Goal: Information Seeking & Learning: Learn about a topic

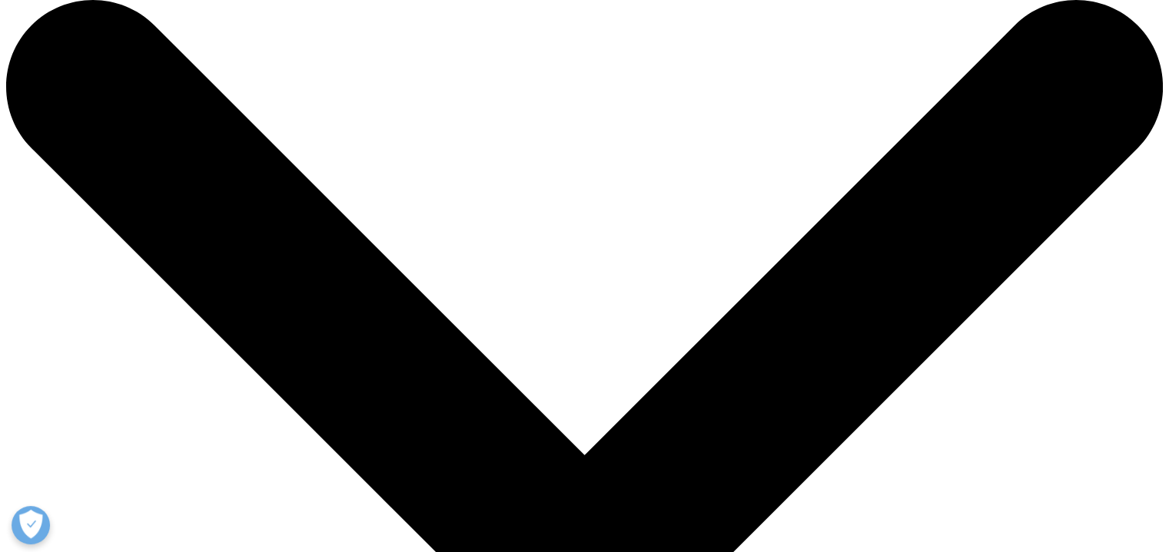
drag, startPoint x: 292, startPoint y: 224, endPoint x: 90, endPoint y: 217, distance: 202.2
type input "Regeneron"
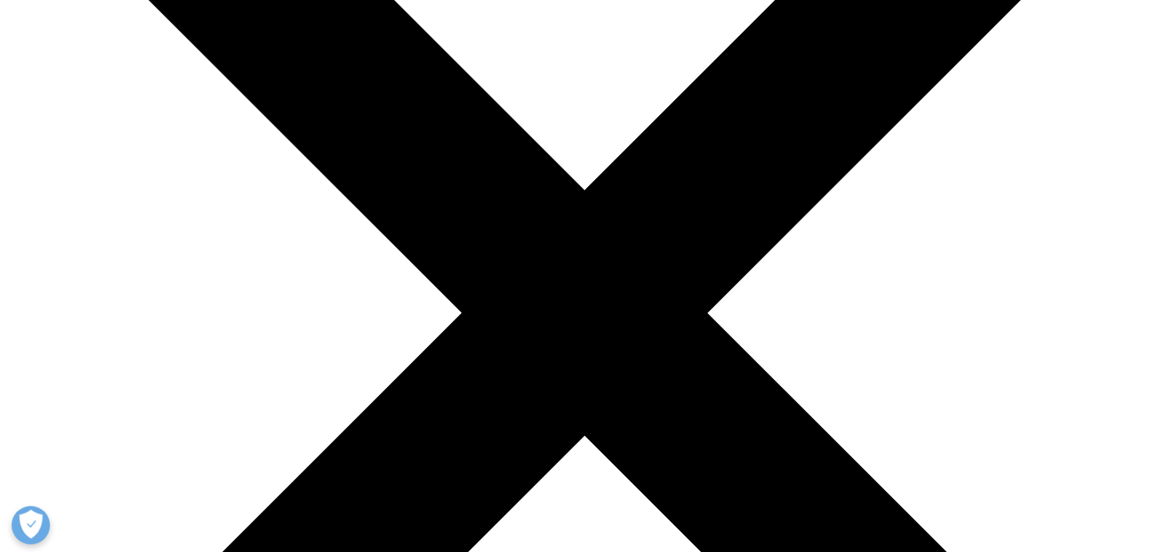
scroll to position [286, 0]
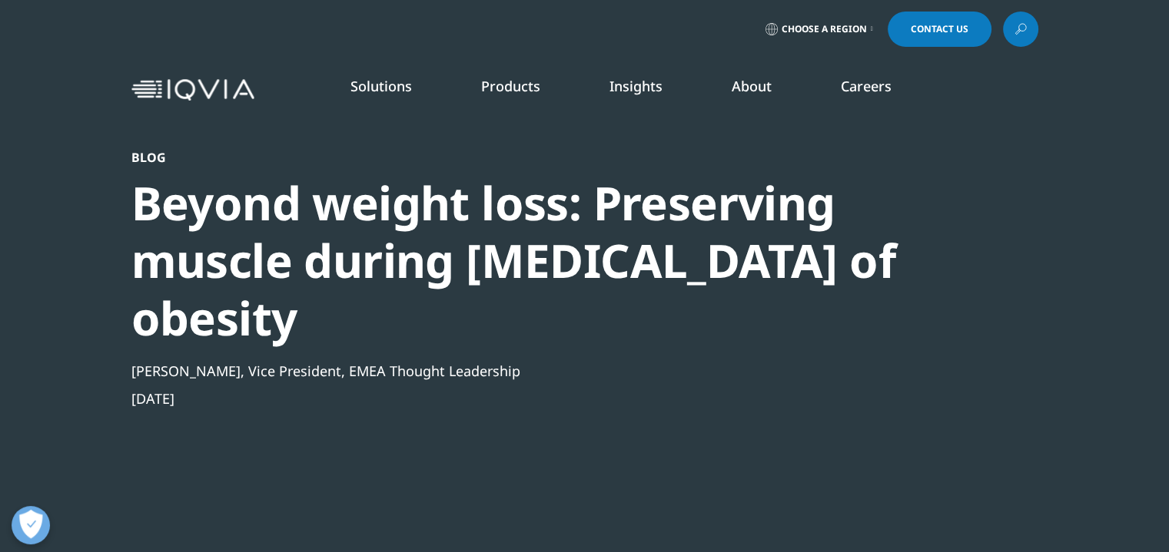
click at [1033, 33] on link at bounding box center [1020, 29] width 35 height 35
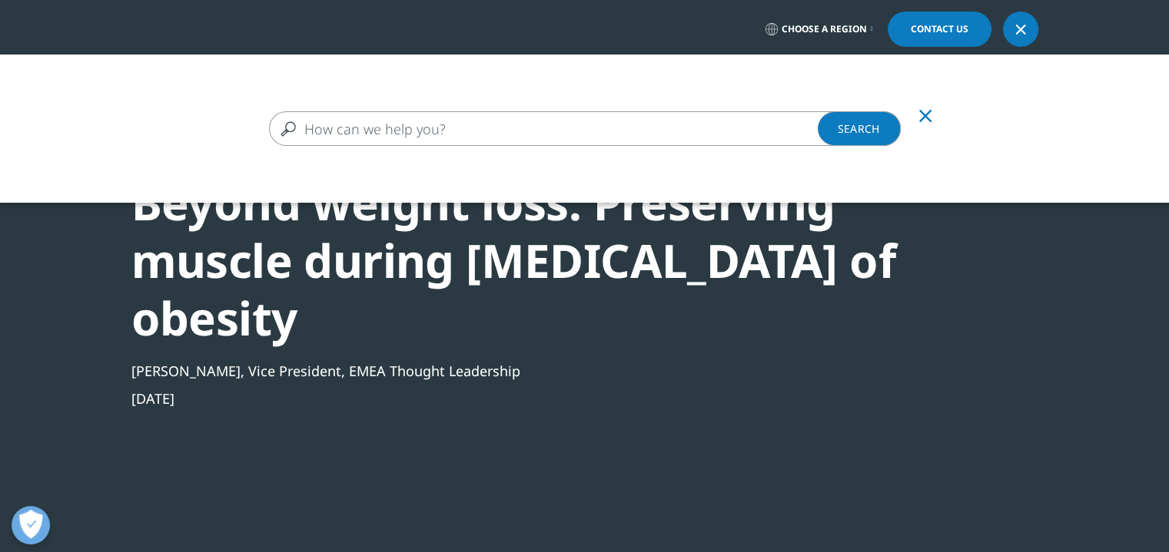
click at [742, 131] on input "Search" at bounding box center [585, 128] width 632 height 35
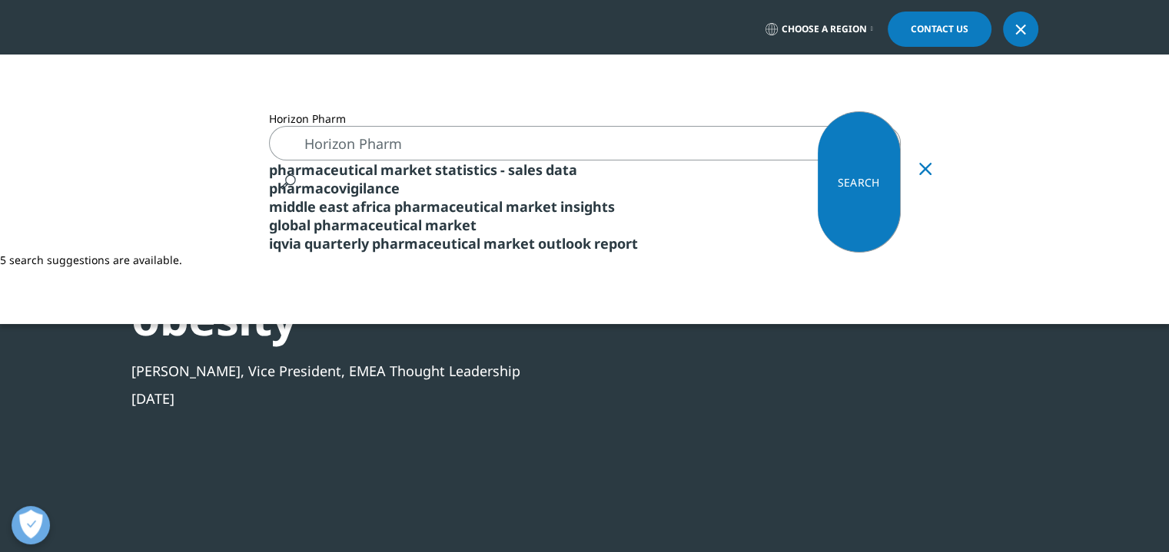
type input "Horizon Pharm"
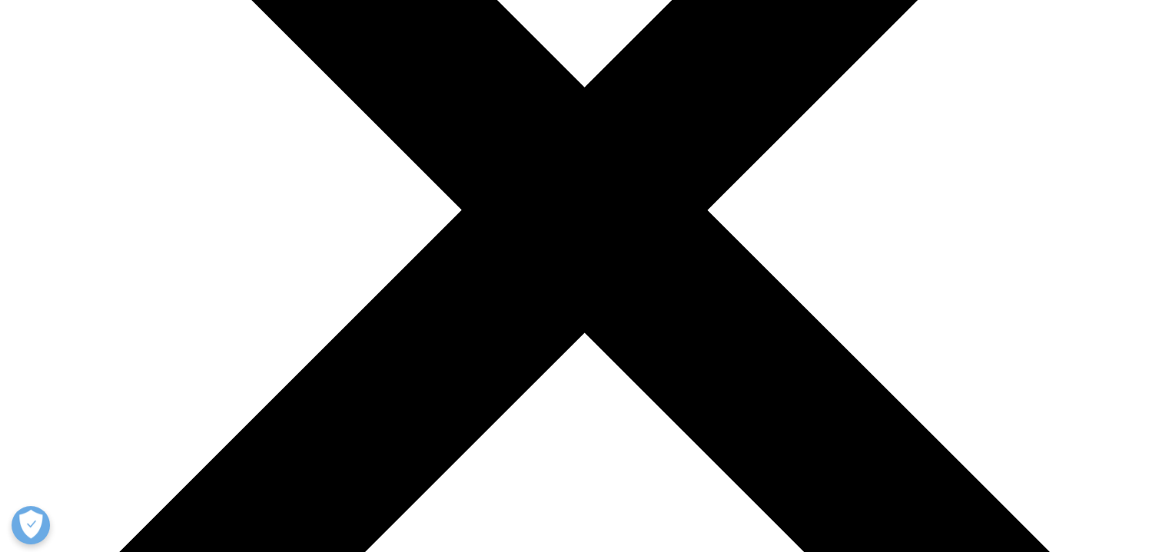
scroll to position [392, 0]
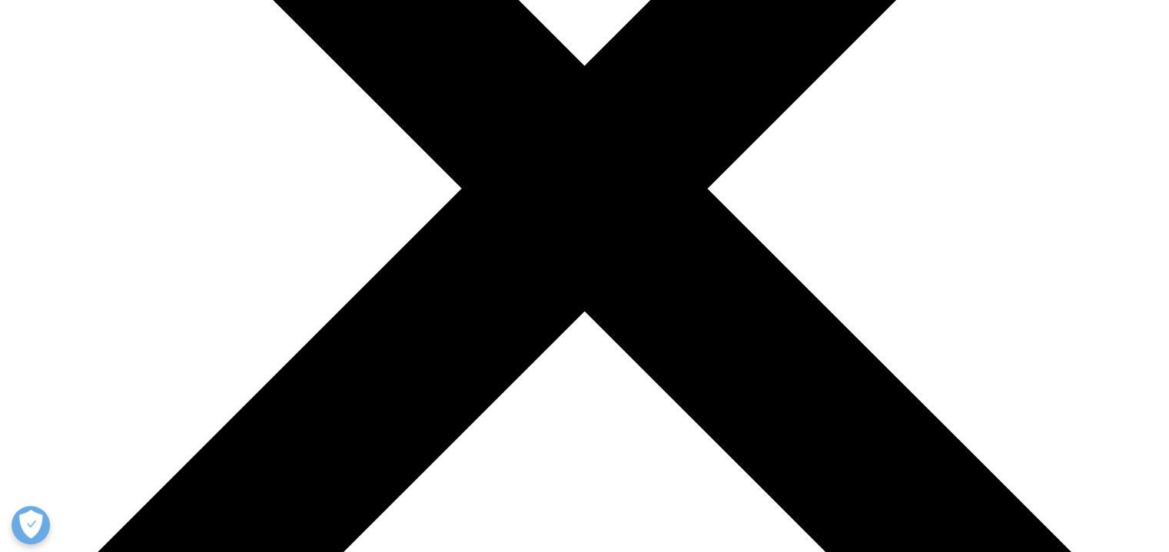
scroll to position [415, 0]
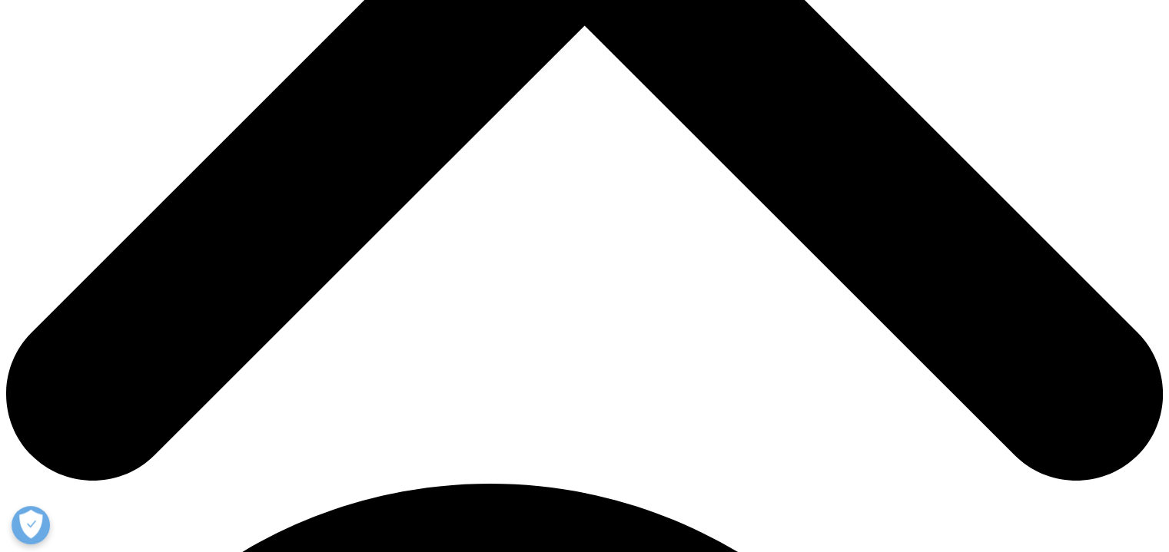
scroll to position [701, 0]
